Goal: Book appointment/travel/reservation

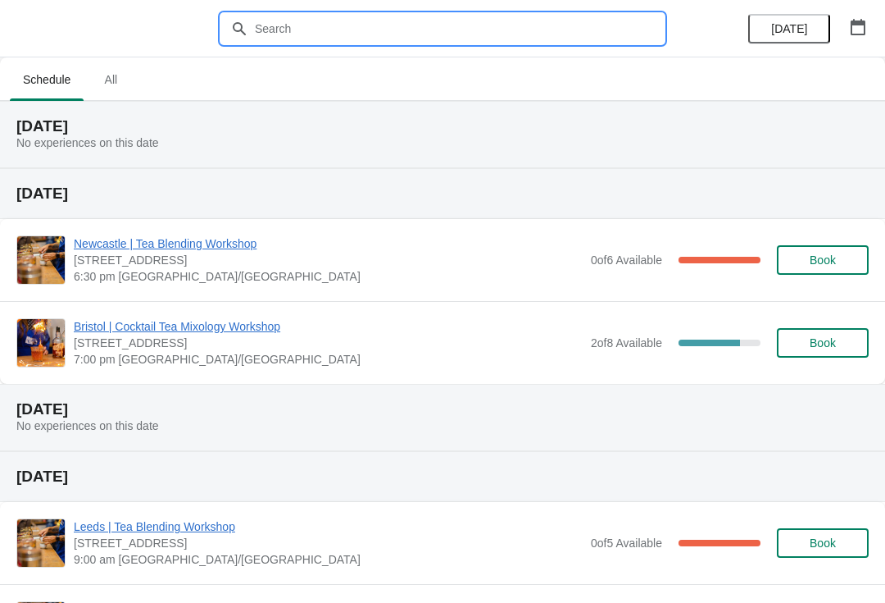
click at [424, 42] on input "text" at bounding box center [459, 29] width 410 height 30
type input "[GEOGRAPHIC_DATA]"
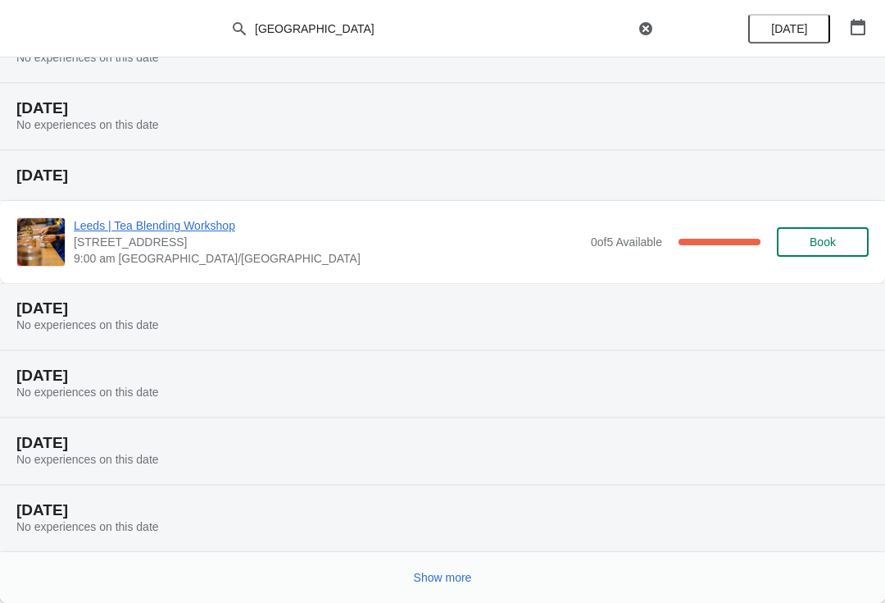
scroll to position [152, 0]
click at [457, 573] on span "Show more" at bounding box center [443, 577] width 58 height 13
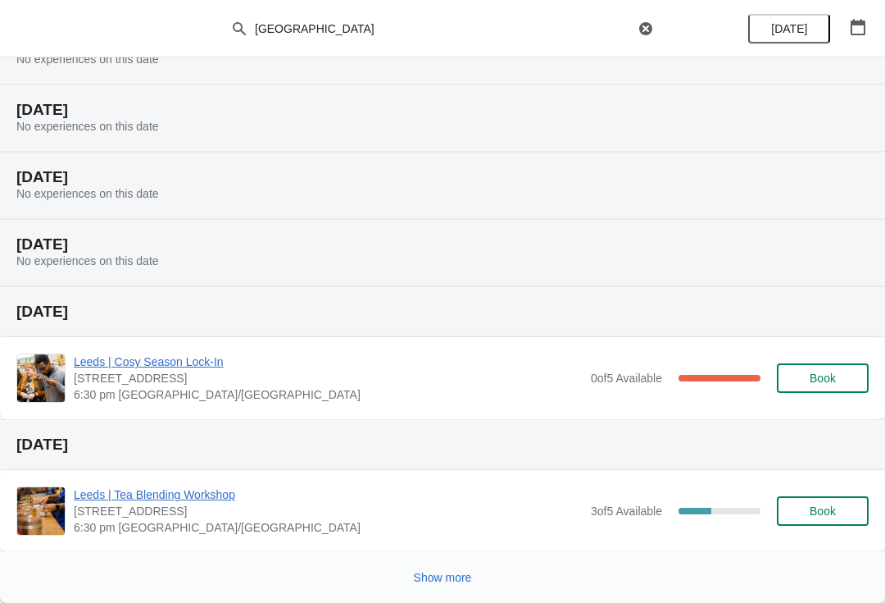
scroll to position [822, 0]
click at [448, 576] on span "Show more" at bounding box center [443, 577] width 58 height 13
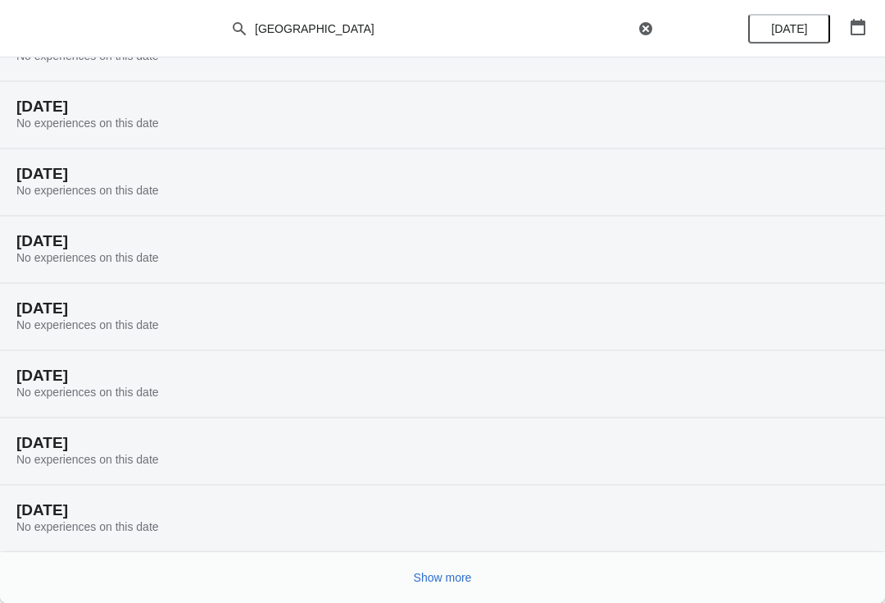
scroll to position [1359, 0]
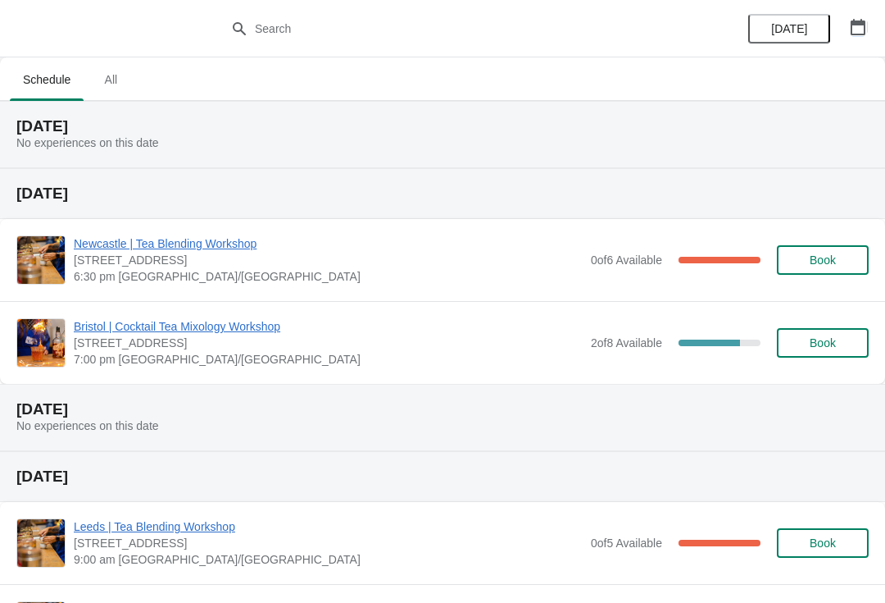
click at [855, 28] on icon "button" at bounding box center [858, 27] width 16 height 16
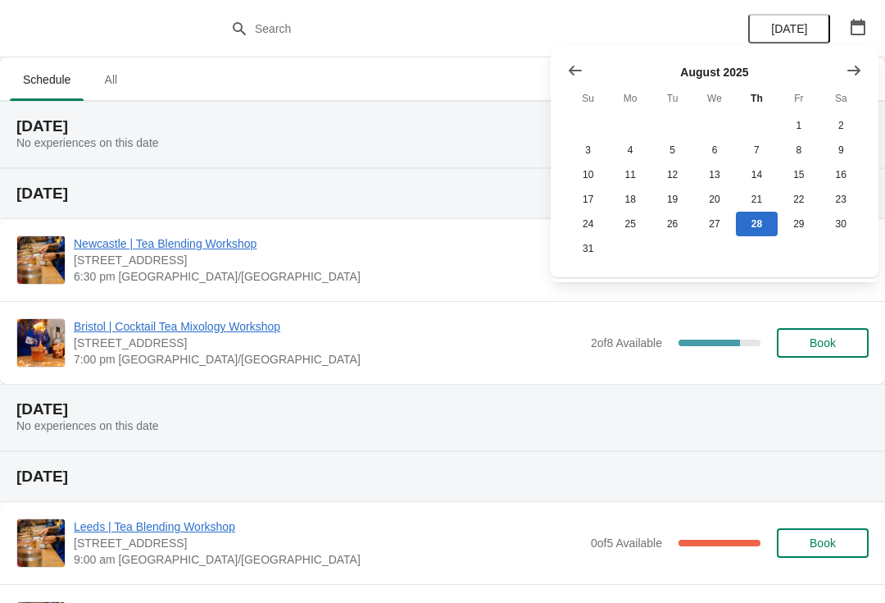
click at [861, 65] on icon "Show next month, September 2025" at bounding box center [854, 70] width 16 height 16
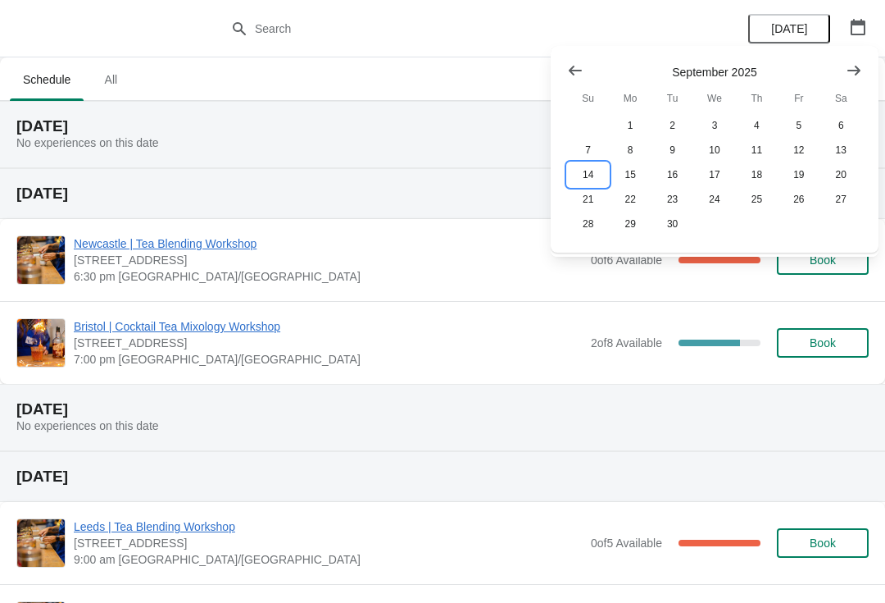
click at [593, 167] on button "14" at bounding box center [588, 174] width 42 height 25
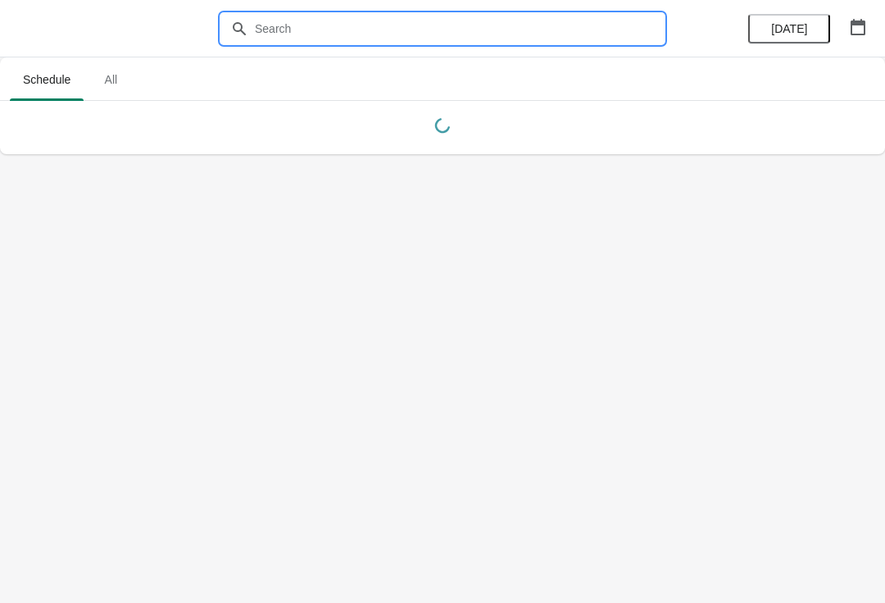
click at [486, 30] on input "text" at bounding box center [459, 29] width 410 height 30
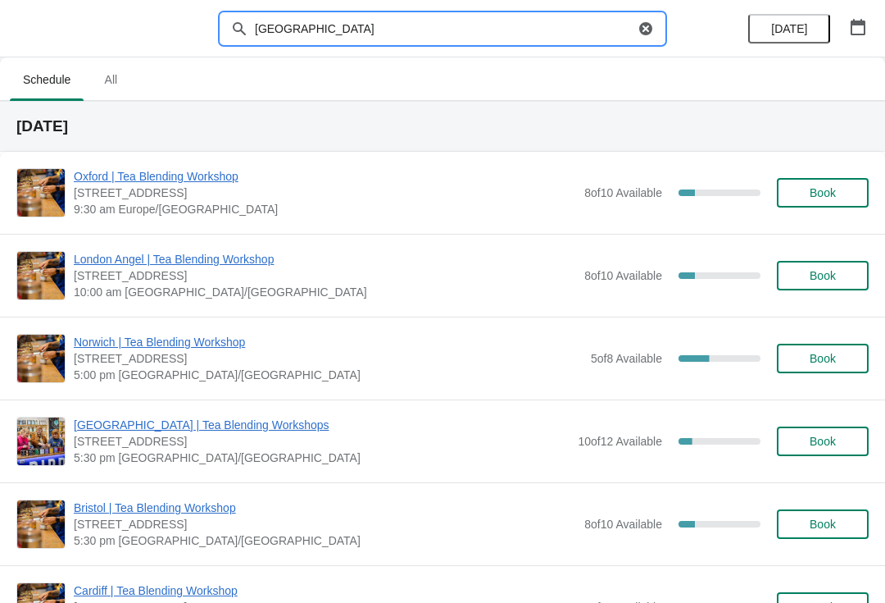
type input "[GEOGRAPHIC_DATA]"
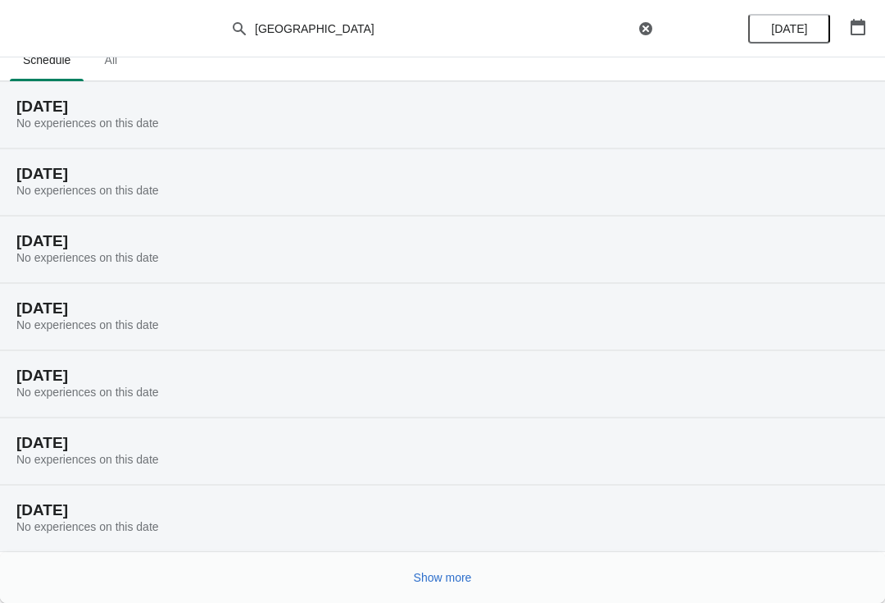
scroll to position [20, 0]
click at [436, 564] on button "Show more" at bounding box center [442, 577] width 71 height 30
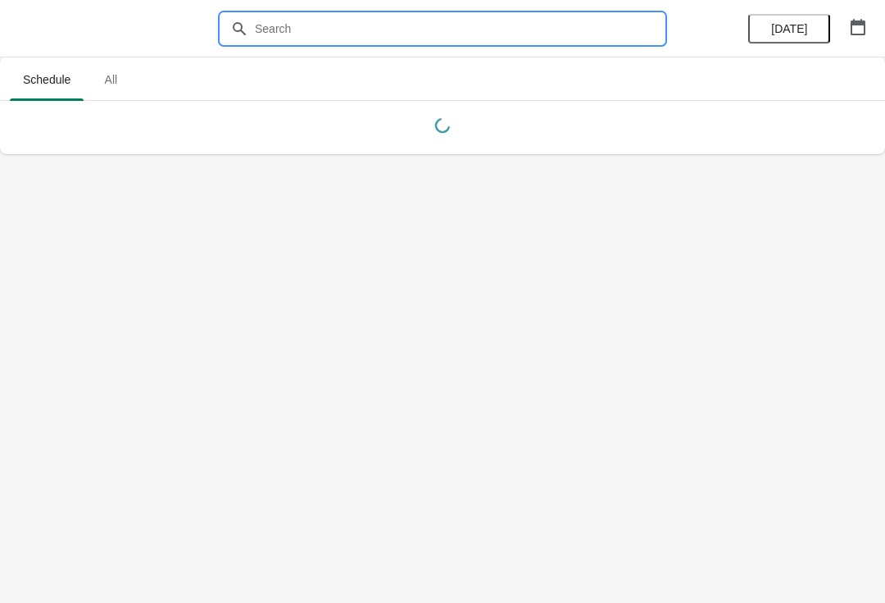
click at [353, 18] on input "text" at bounding box center [459, 29] width 410 height 30
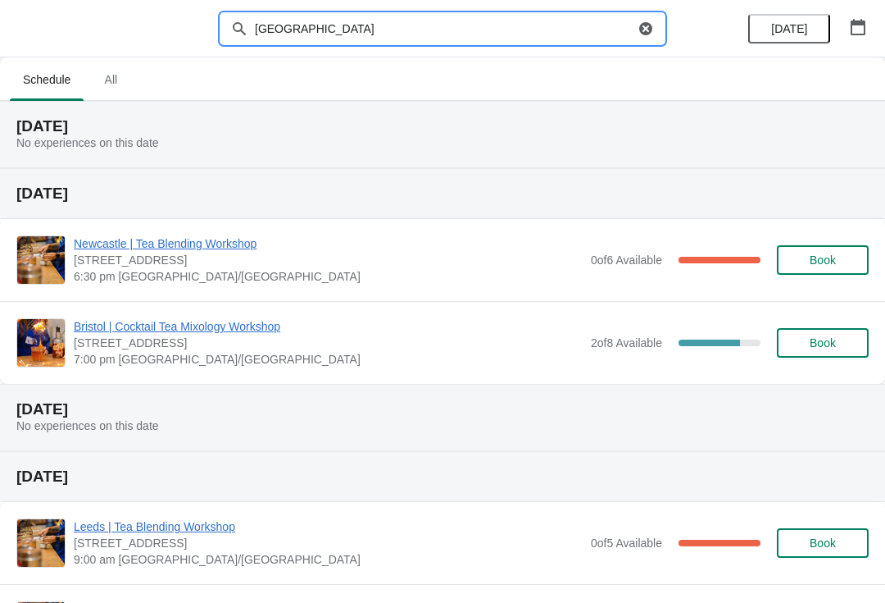
type input "[GEOGRAPHIC_DATA]"
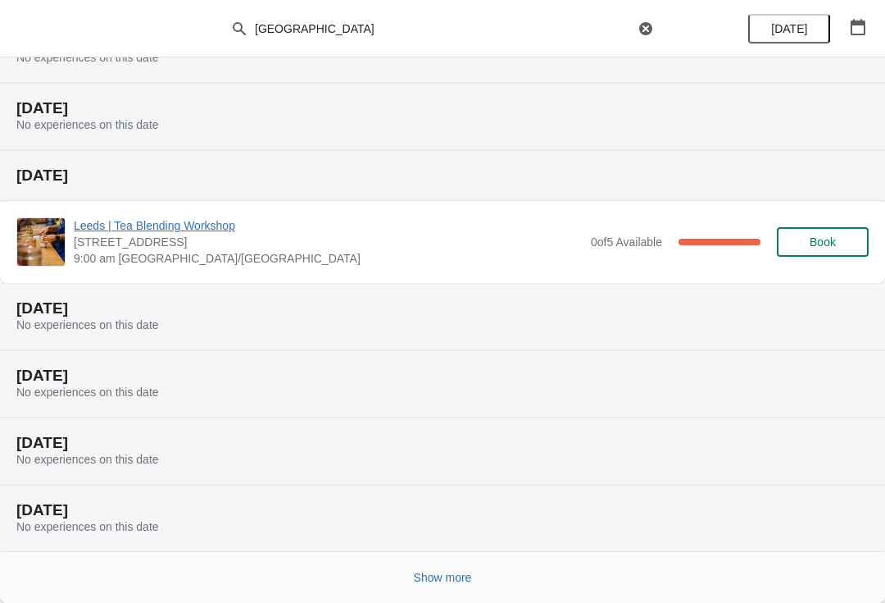
scroll to position [152, 0]
click at [449, 576] on span "Show more" at bounding box center [443, 577] width 58 height 13
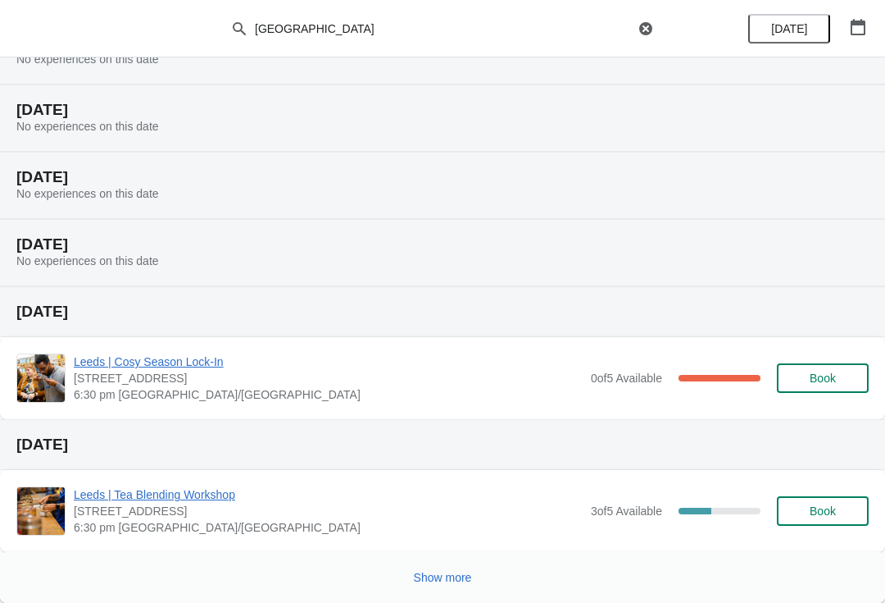
scroll to position [822, 0]
click at [439, 575] on span "Show more" at bounding box center [443, 577] width 58 height 13
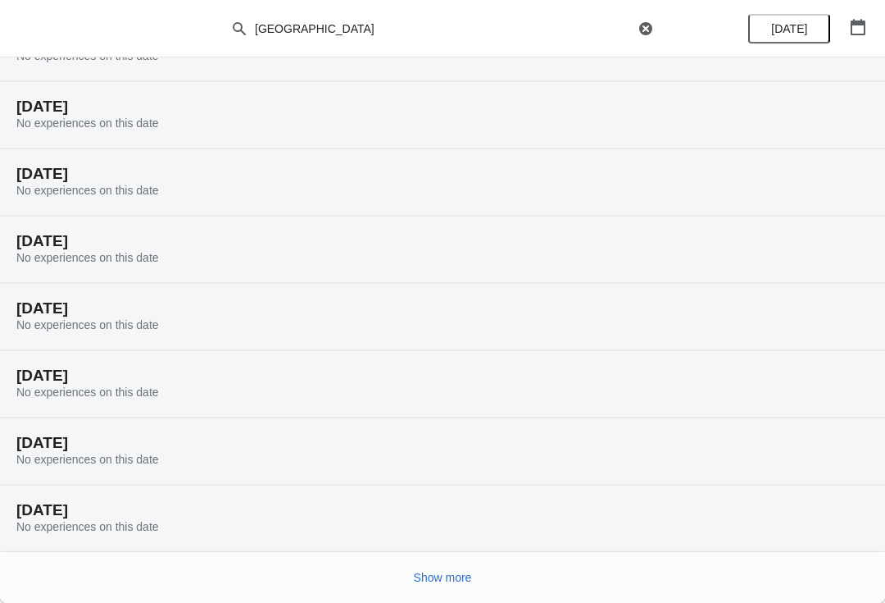
scroll to position [1359, 0]
click at [444, 567] on button "Show more" at bounding box center [442, 577] width 71 height 30
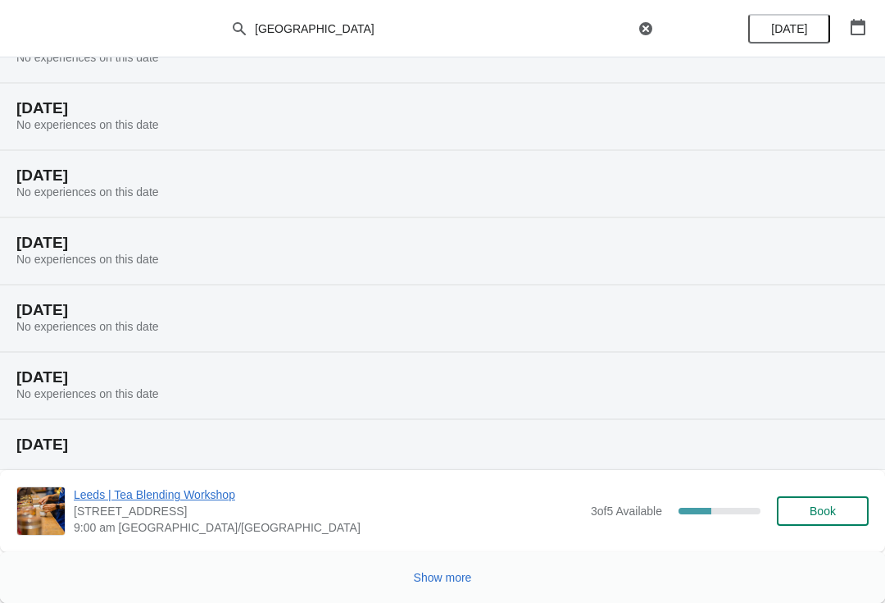
scroll to position [1963, 0]
